Goal: Transaction & Acquisition: Purchase product/service

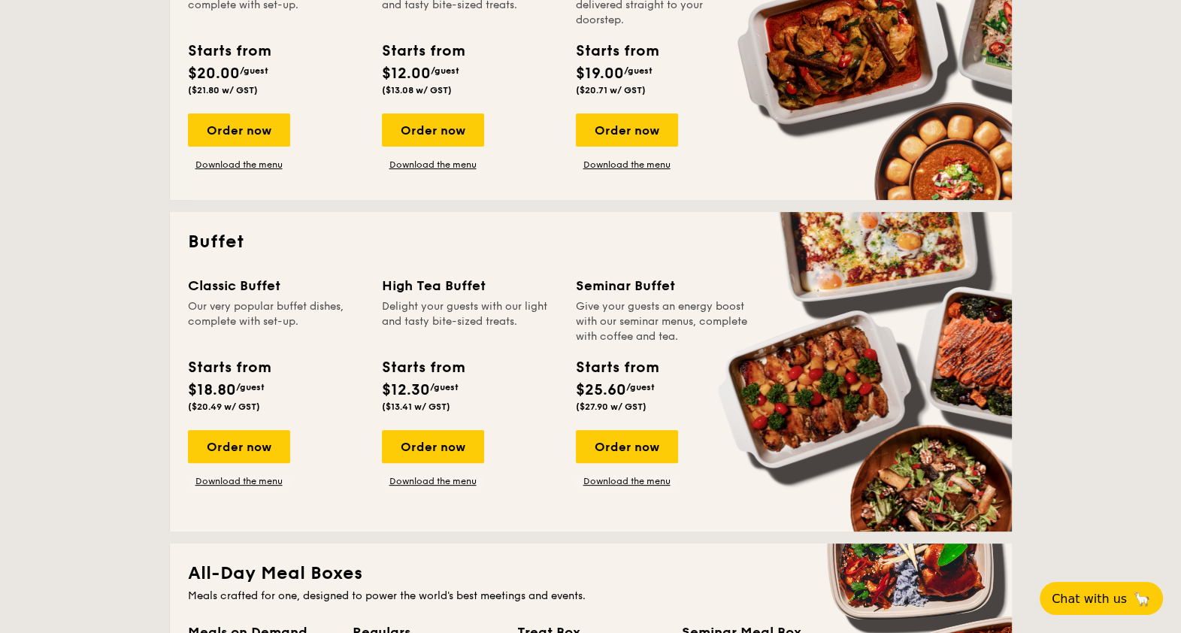
scroll to position [751, 0]
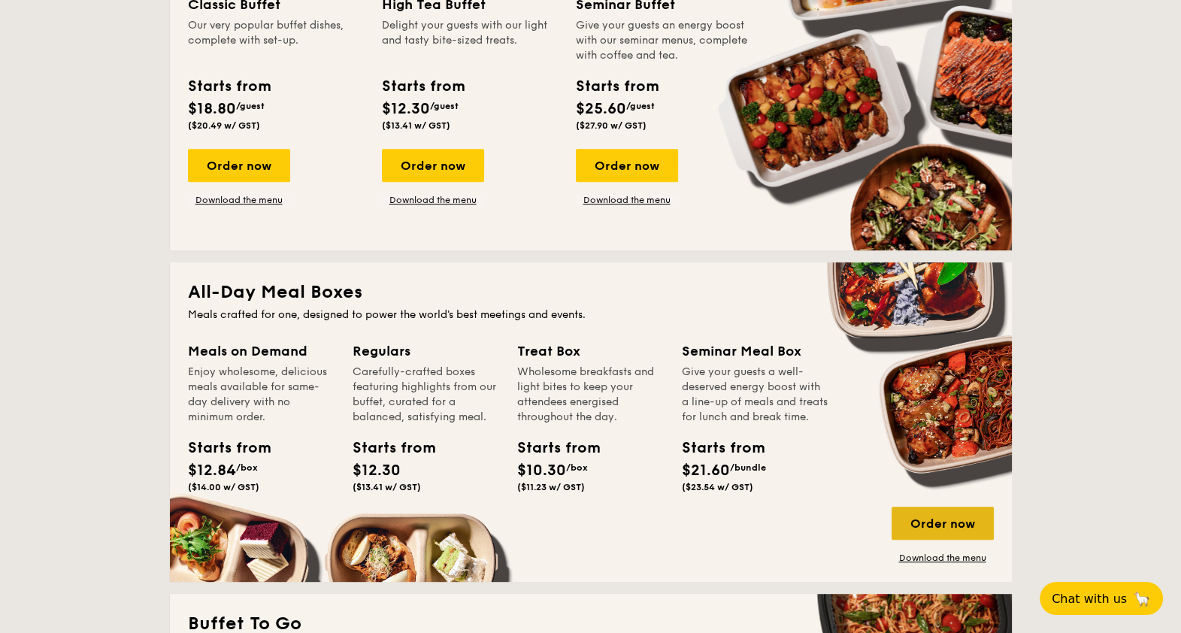
click at [942, 517] on div "Order now" at bounding box center [943, 523] width 102 height 33
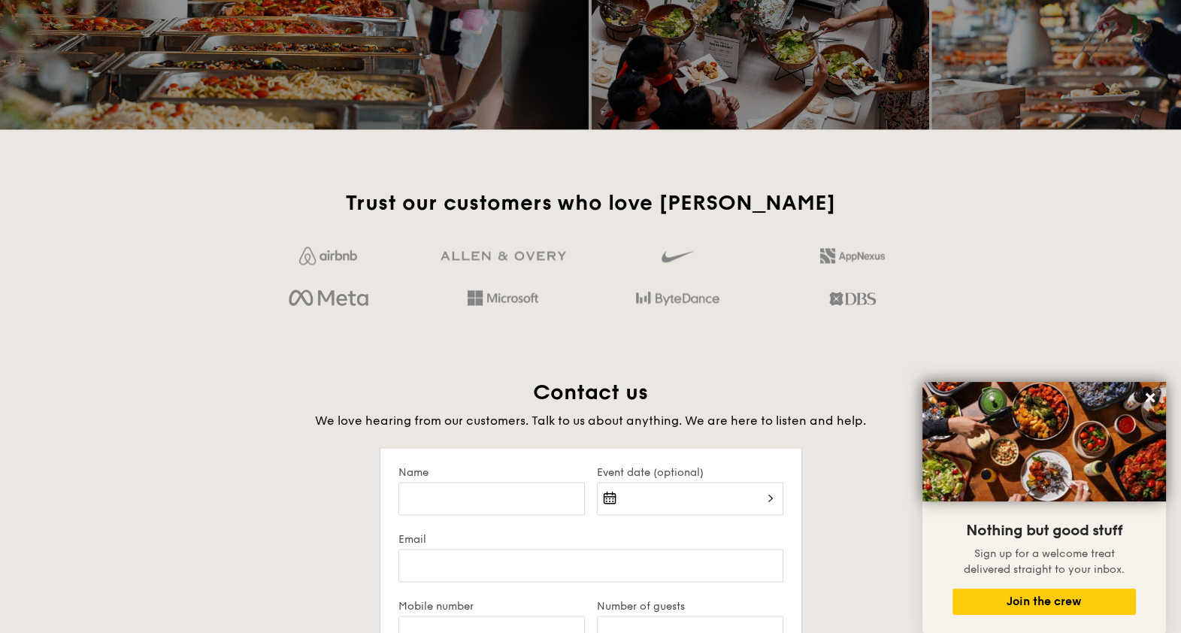
scroll to position [2301, 0]
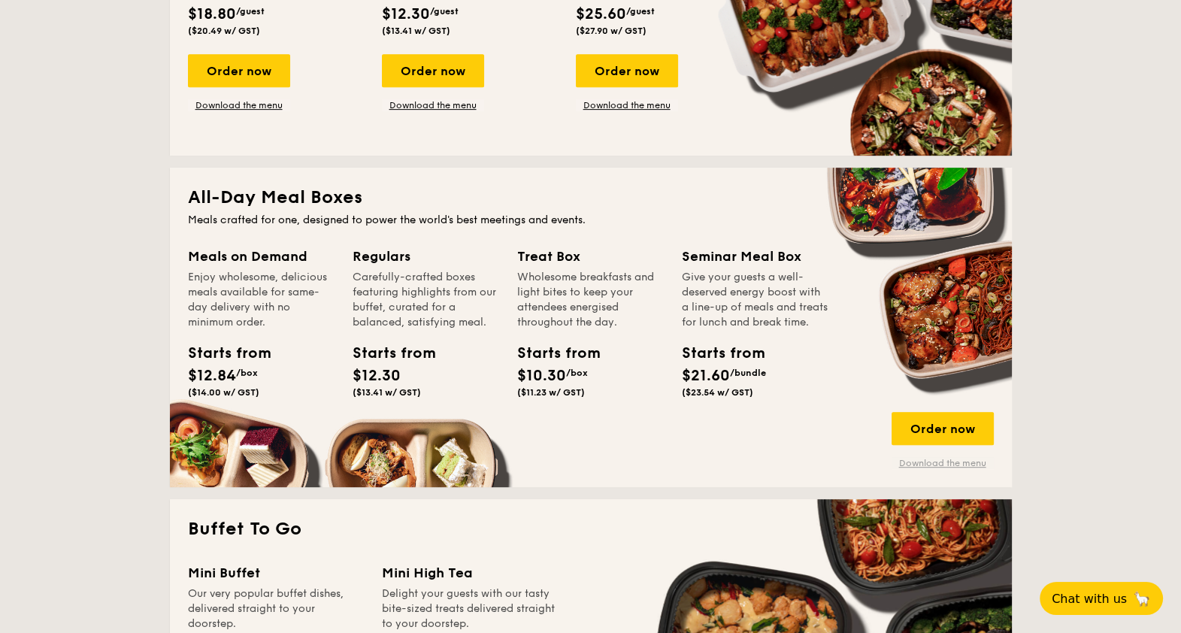
click at [952, 462] on link "Download the menu" at bounding box center [943, 463] width 102 height 12
click at [938, 427] on div "Order now" at bounding box center [943, 428] width 102 height 33
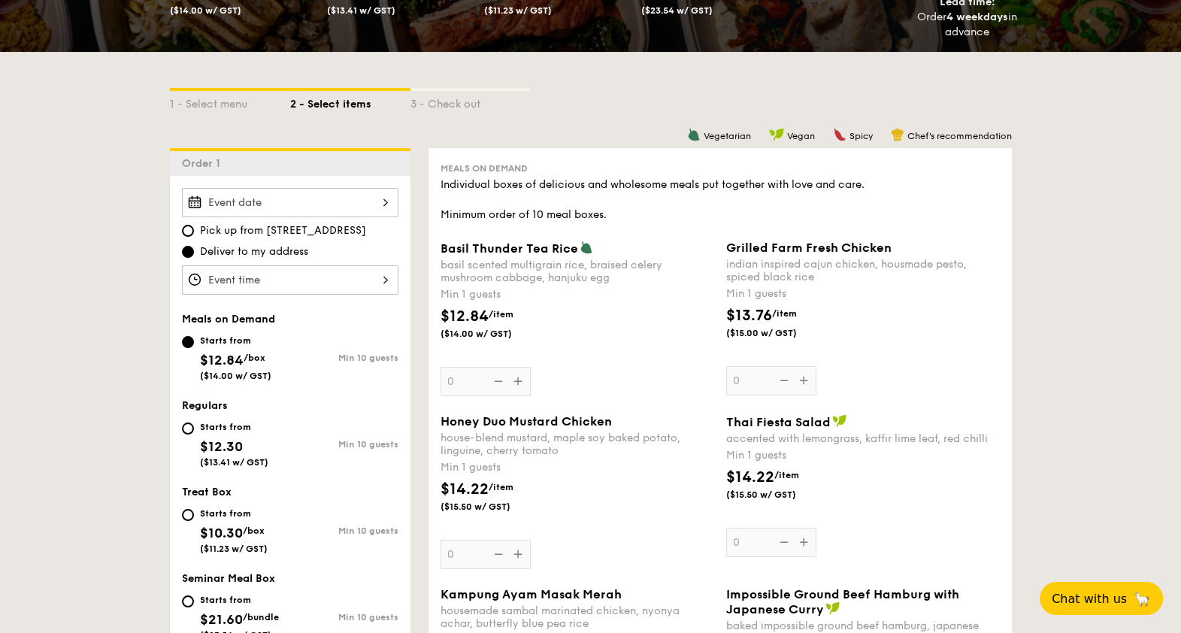
scroll to position [282, 0]
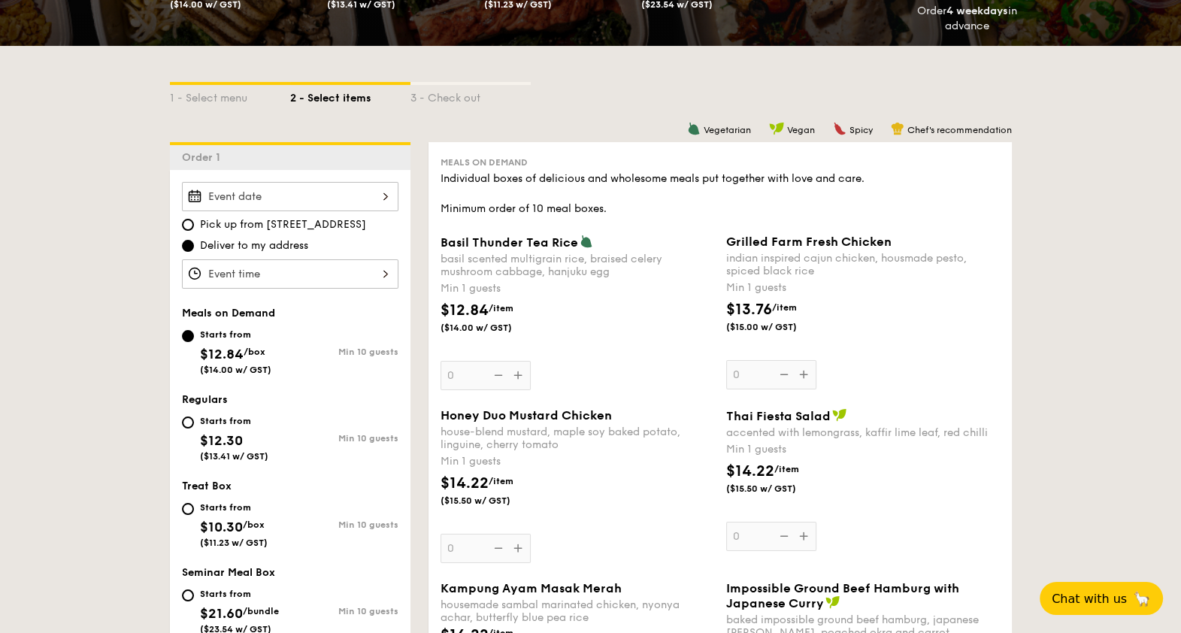
click at [301, 192] on div at bounding box center [290, 196] width 217 height 29
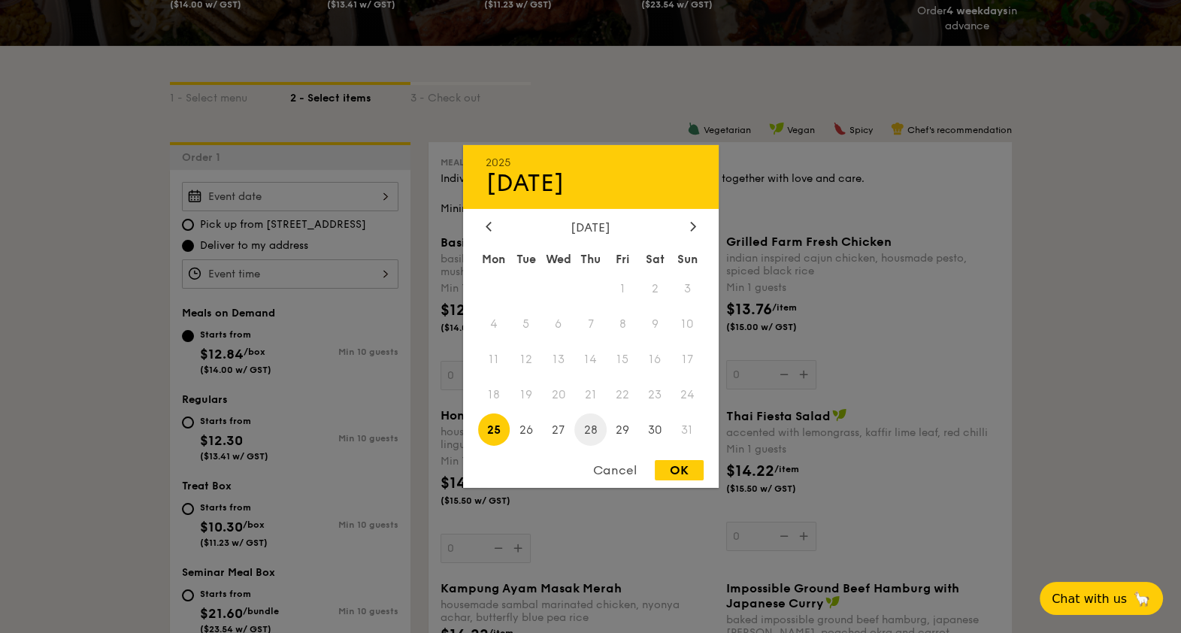
click at [587, 427] on span "28" at bounding box center [591, 430] width 32 height 32
click at [673, 468] on div "OK" at bounding box center [679, 470] width 49 height 20
type input "[DATE]"
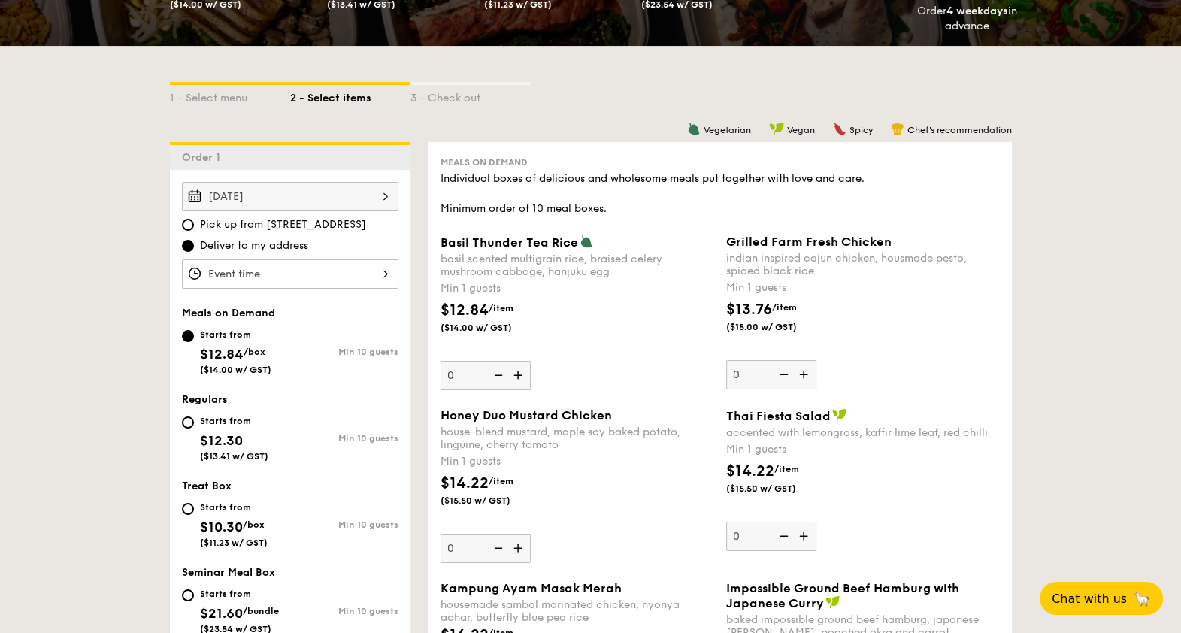
click at [302, 271] on div at bounding box center [290, 273] width 217 height 29
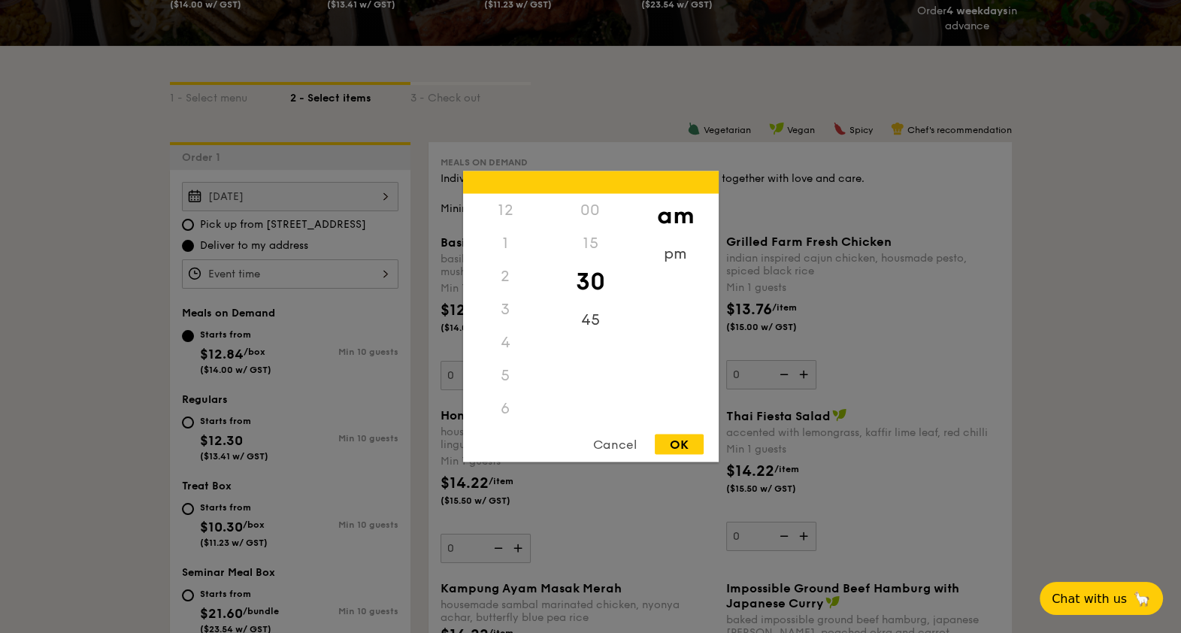
scroll to position [166, 0]
click at [508, 419] on div "11" at bounding box center [505, 424] width 85 height 44
click at [684, 441] on div "OK" at bounding box center [679, 445] width 49 height 20
type input "11:30AM"
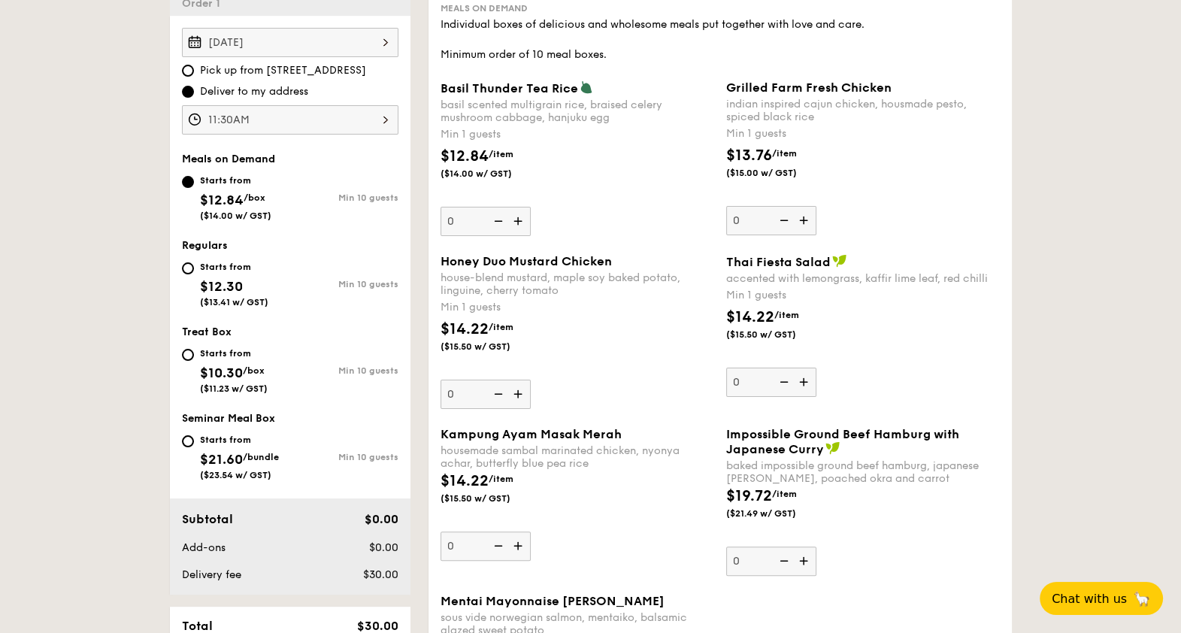
scroll to position [406, 0]
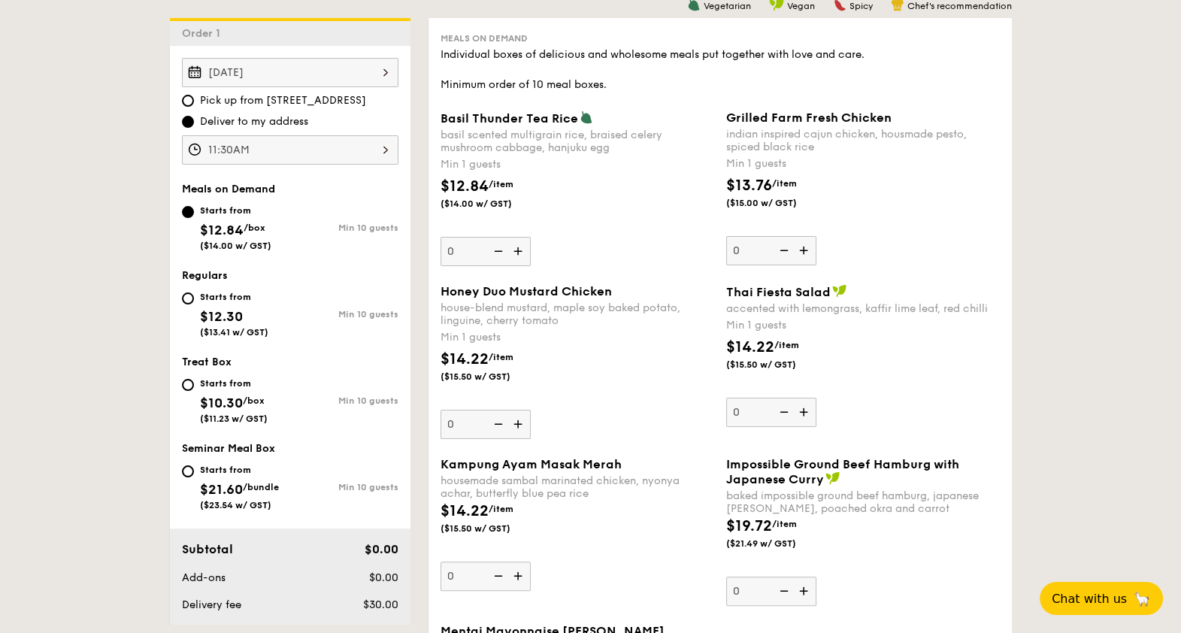
click at [296, 120] on span "Deliver to my address" at bounding box center [254, 121] width 108 height 15
click at [194, 120] on input "Deliver to my address" at bounding box center [188, 122] width 12 height 12
click at [189, 467] on input "Starts from $21.60 /bundle ($23.54 w/ GST) Min 10 guests" at bounding box center [188, 472] width 12 height 12
radio input "true"
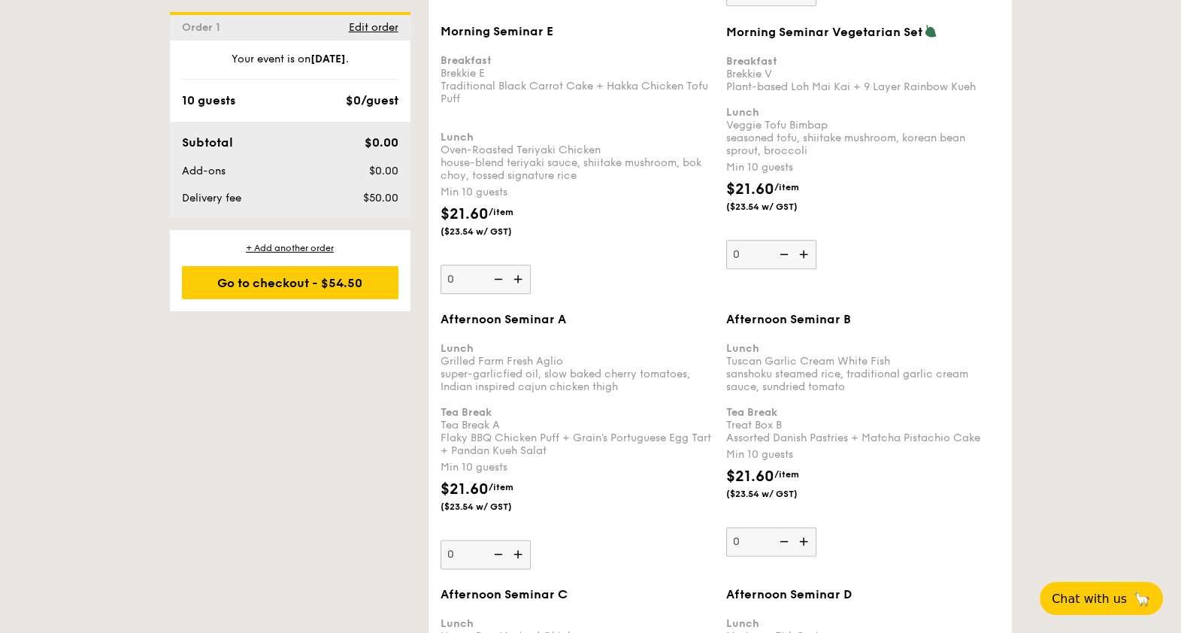
scroll to position [2286, 0]
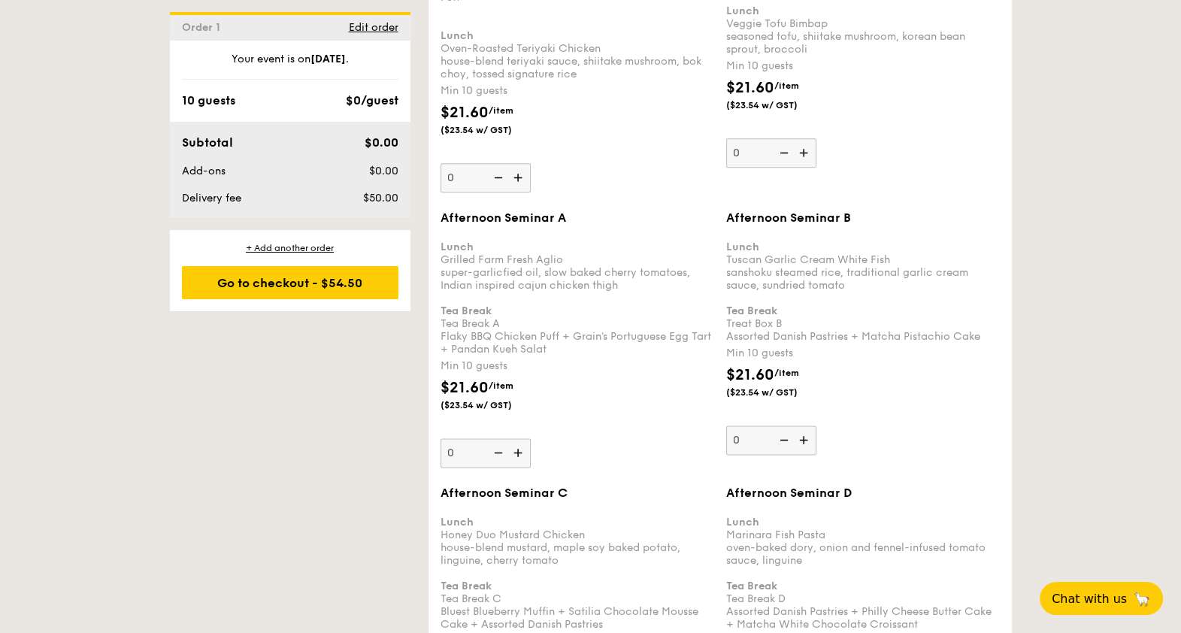
click at [519, 438] on img at bounding box center [519, 452] width 23 height 29
click at [519, 438] on input "0" at bounding box center [486, 452] width 90 height 29
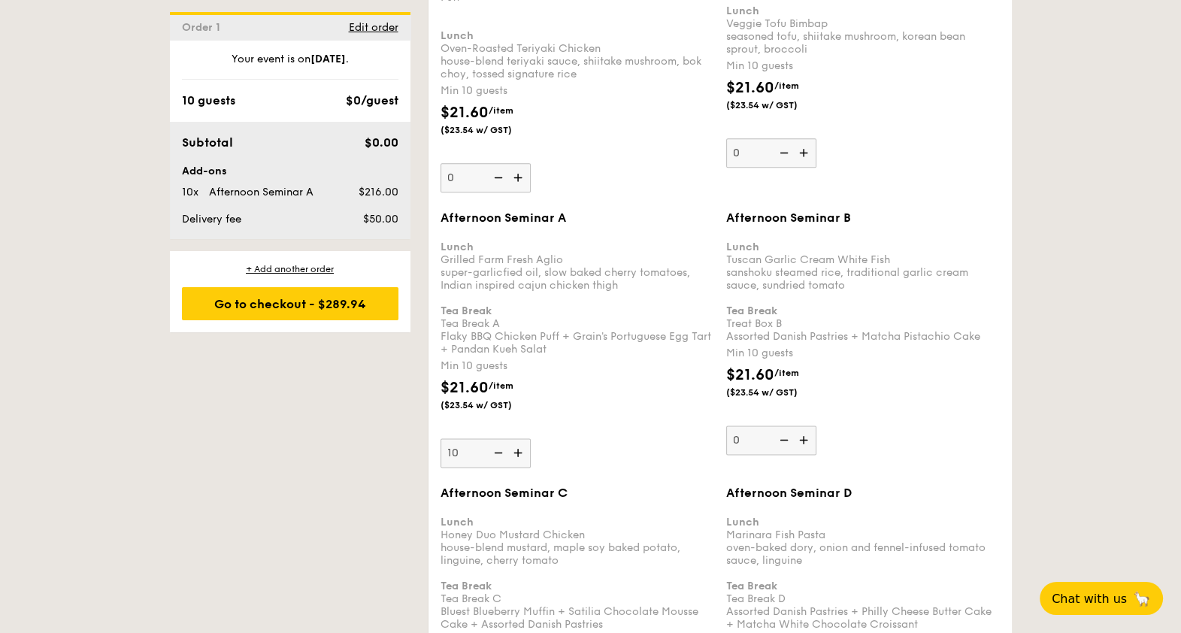
click at [499, 438] on img at bounding box center [497, 452] width 23 height 29
click at [499, 438] on input "10" at bounding box center [486, 452] width 90 height 29
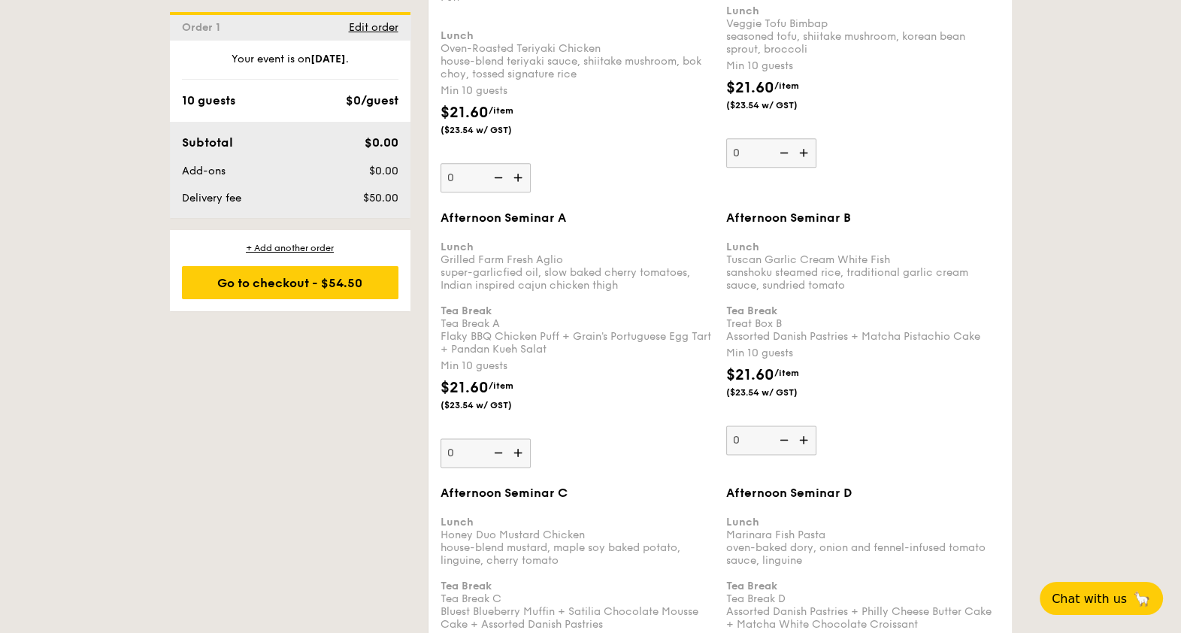
click at [518, 438] on img at bounding box center [519, 452] width 23 height 29
click at [518, 438] on input "0" at bounding box center [486, 452] width 90 height 29
type input "10"
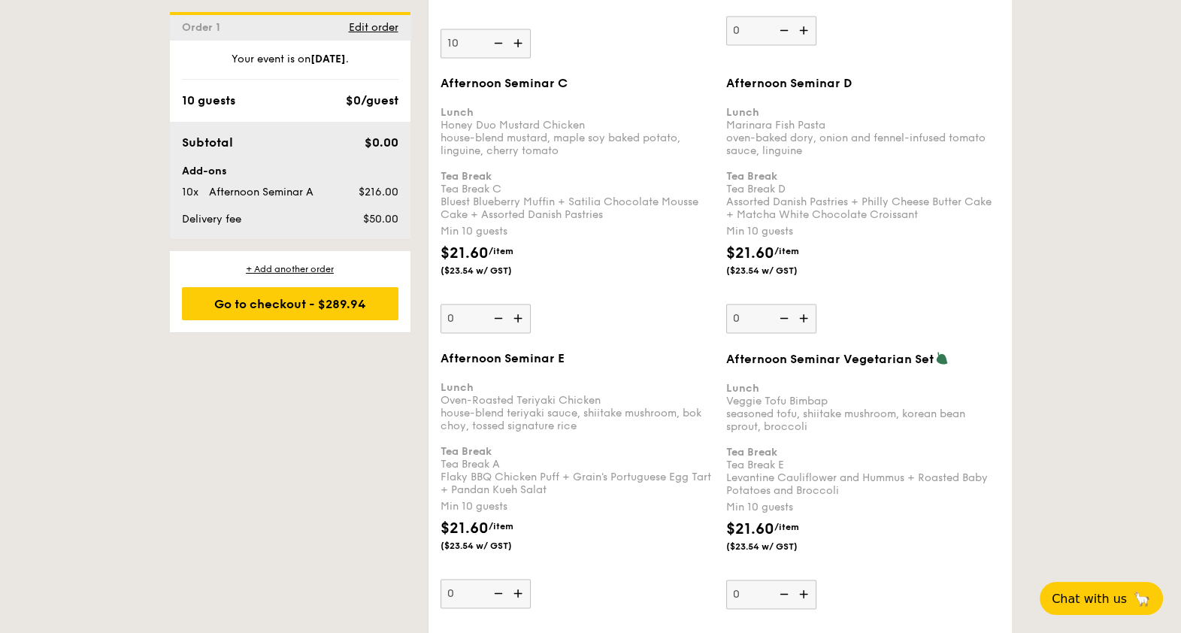
scroll to position [2756, 0]
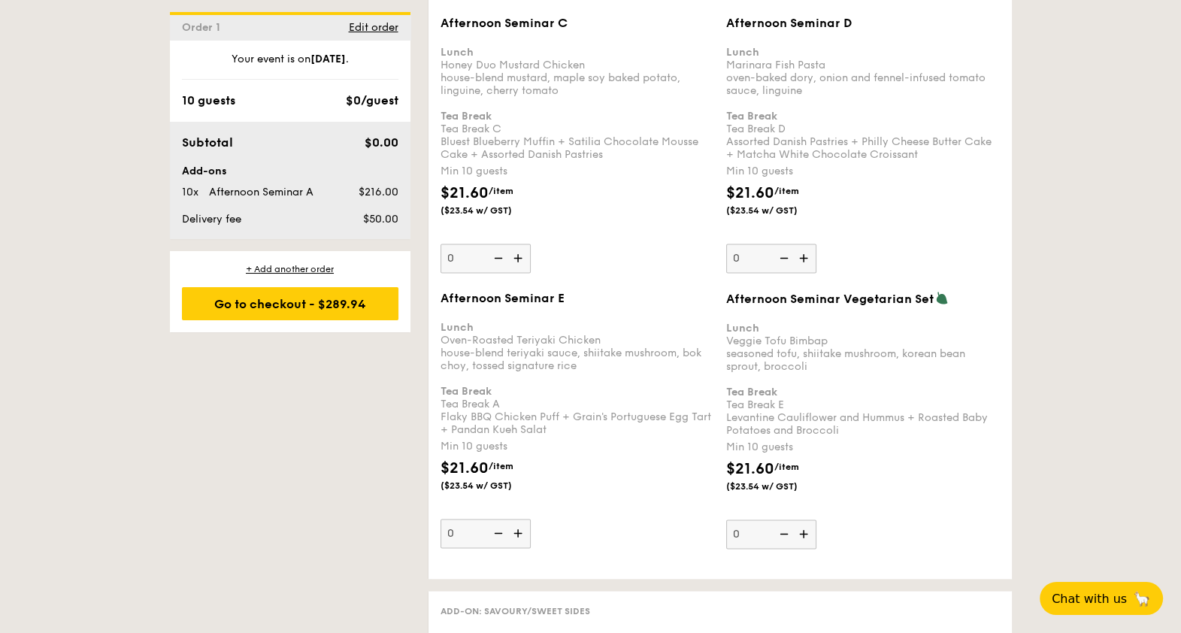
click at [517, 519] on img at bounding box center [519, 533] width 23 height 29
click at [517, 519] on input "0" at bounding box center [486, 533] width 90 height 29
type input "10"
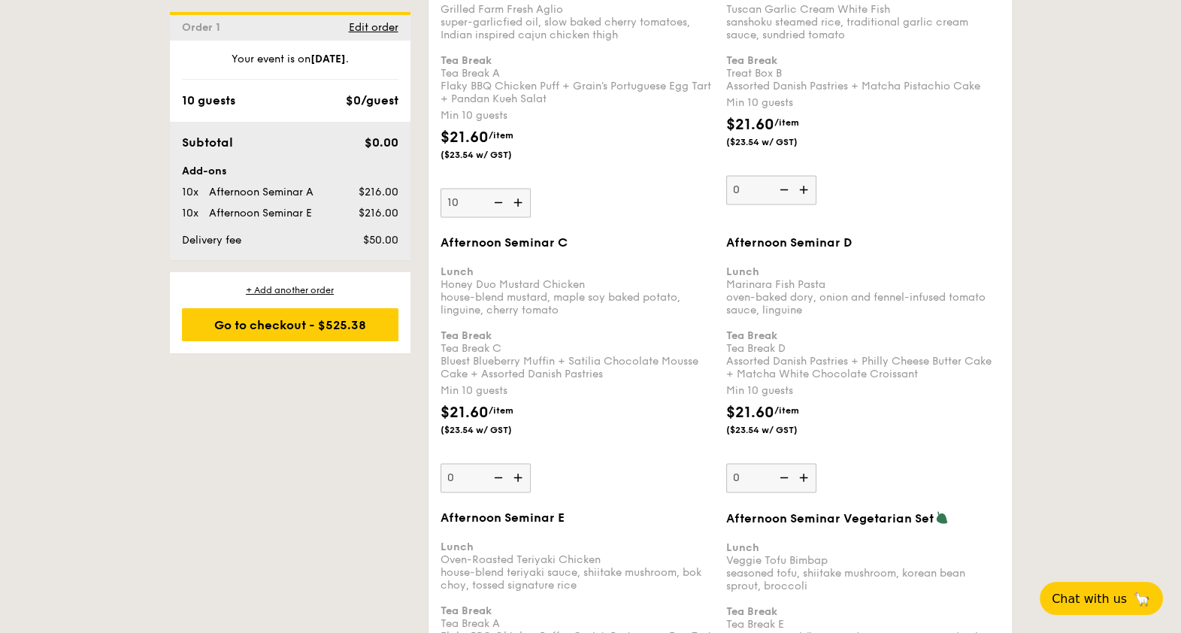
scroll to position [2472, 0]
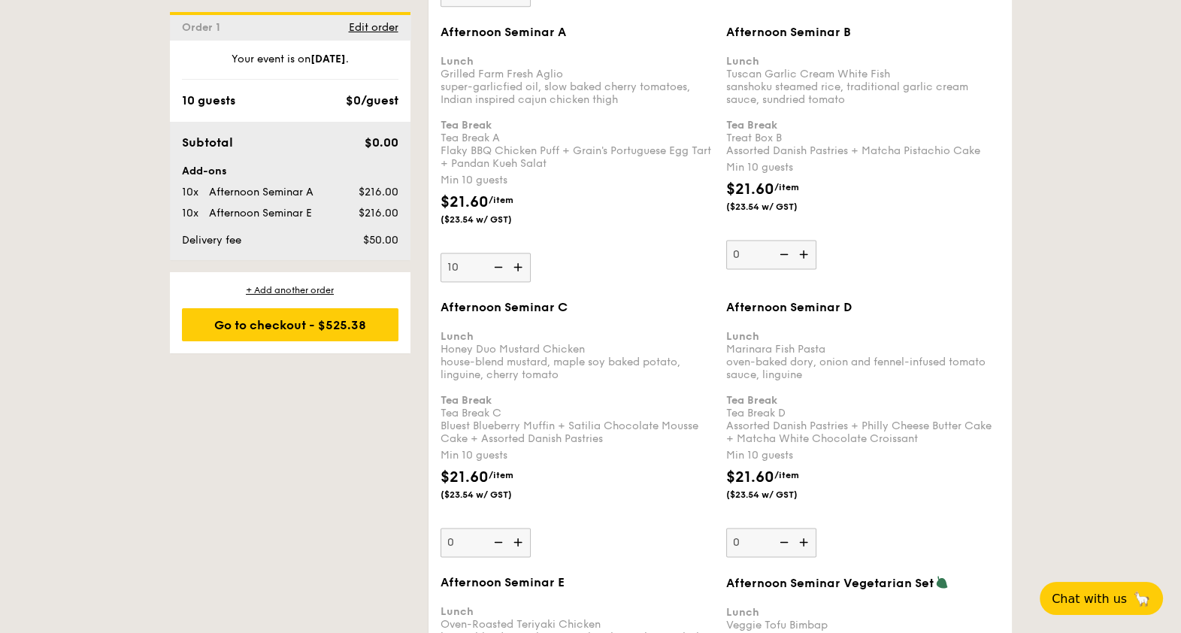
click at [498, 253] on img at bounding box center [497, 267] width 23 height 29
click at [498, 253] on input "10" at bounding box center [486, 267] width 90 height 29
type input "0"
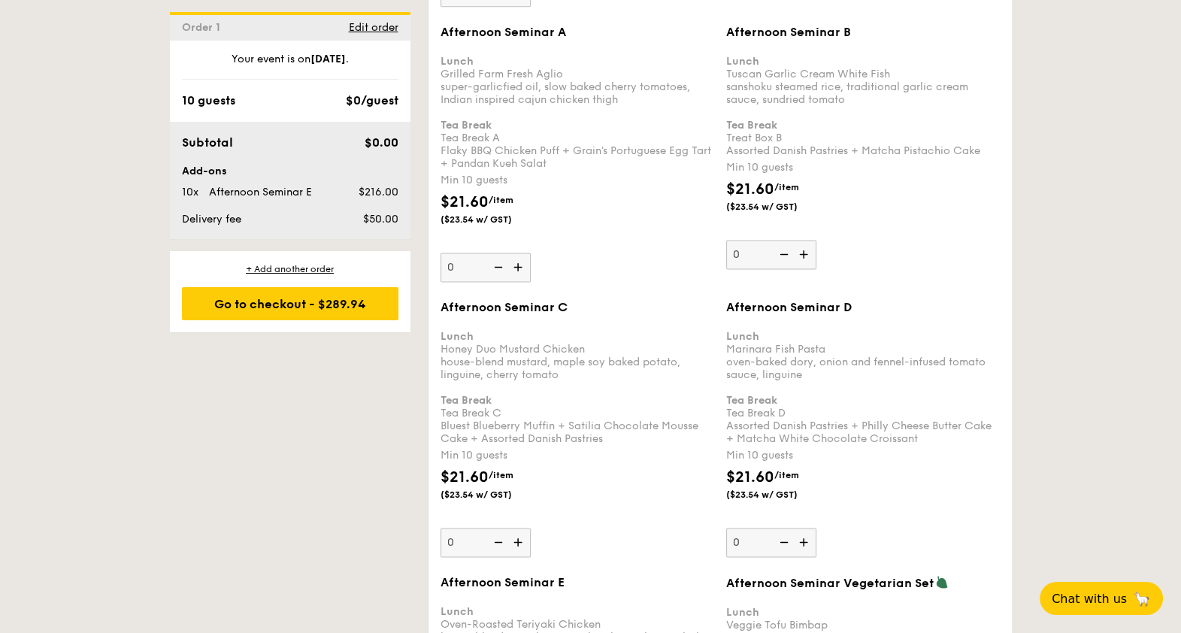
click at [801, 528] on img at bounding box center [805, 542] width 23 height 29
click at [801, 528] on input "0" at bounding box center [771, 542] width 90 height 29
type input "10"
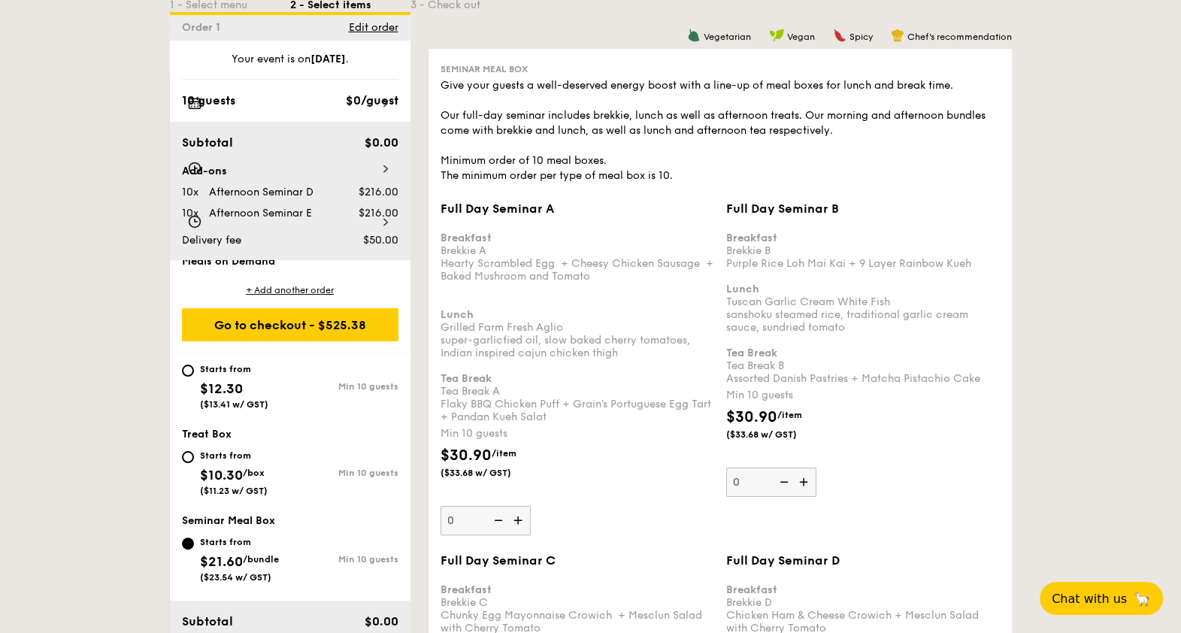
scroll to position [2669, 0]
